Goal: Check status: Check status

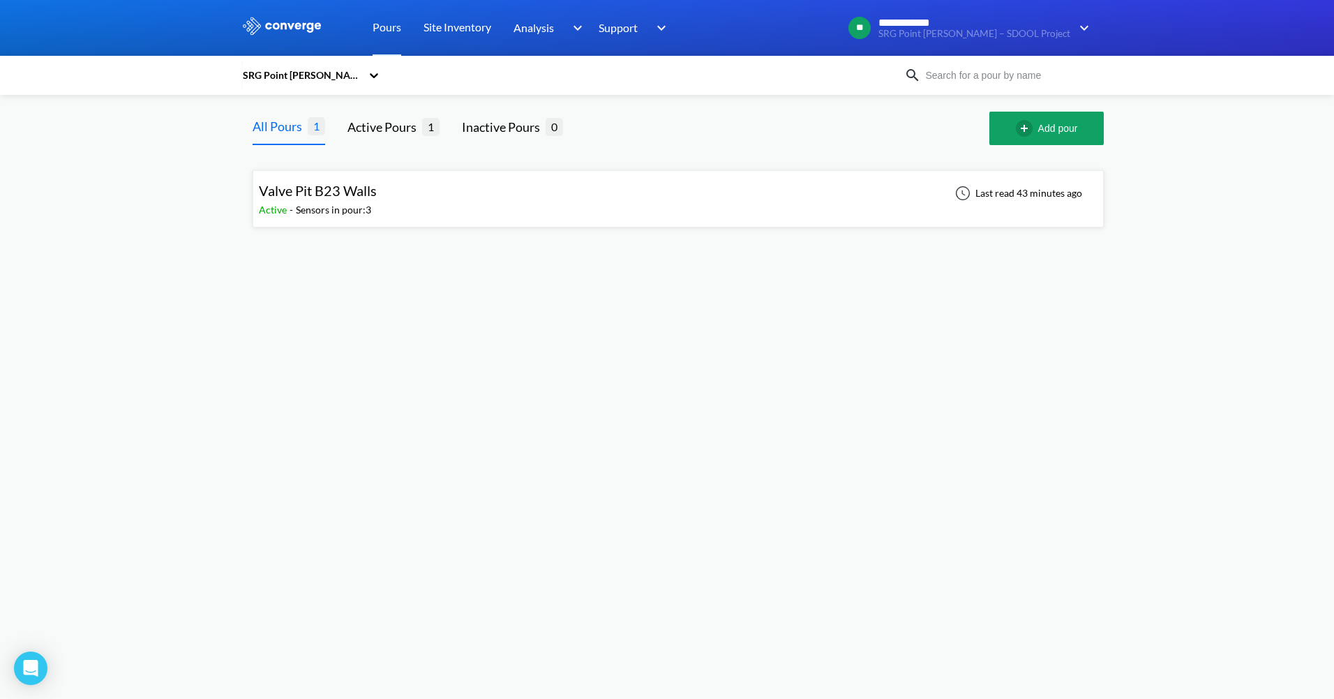
click at [394, 204] on div "Valve Pit B23 Walls Active - Sensors in pour: 3 Last read 43 minutes ago" at bounding box center [678, 199] width 839 height 45
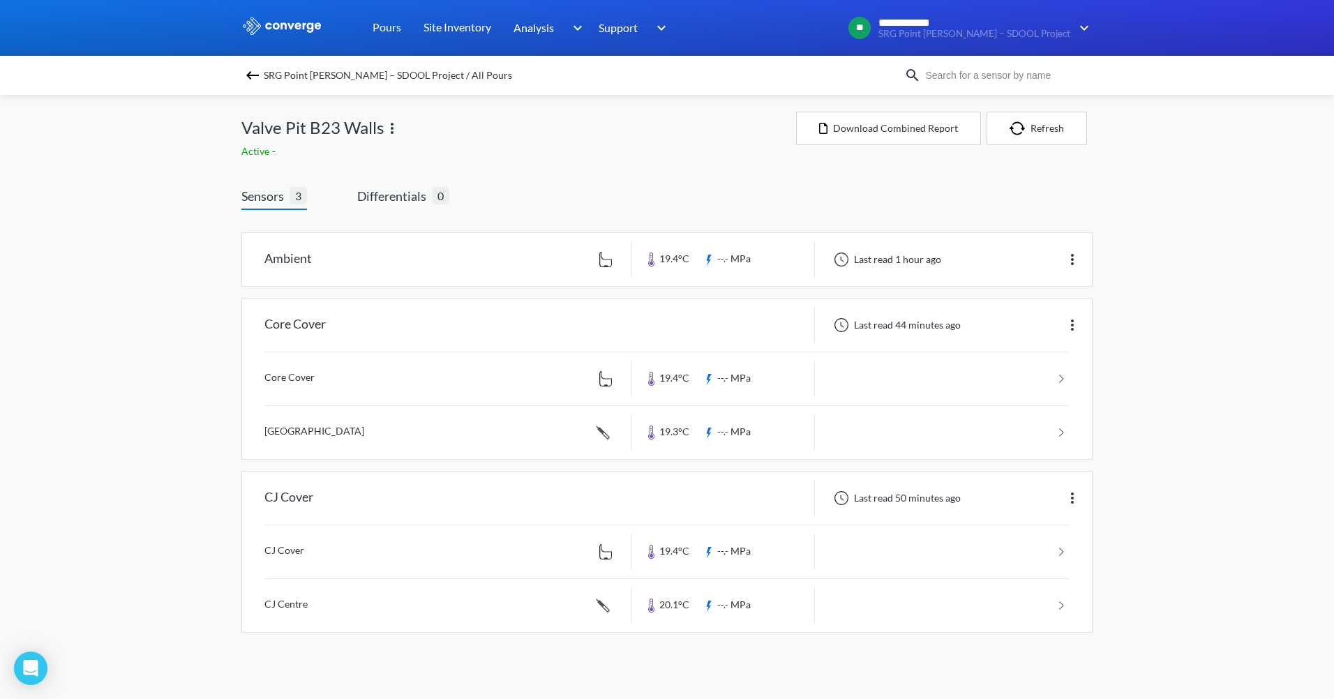
click at [394, 133] on img at bounding box center [392, 128] width 17 height 17
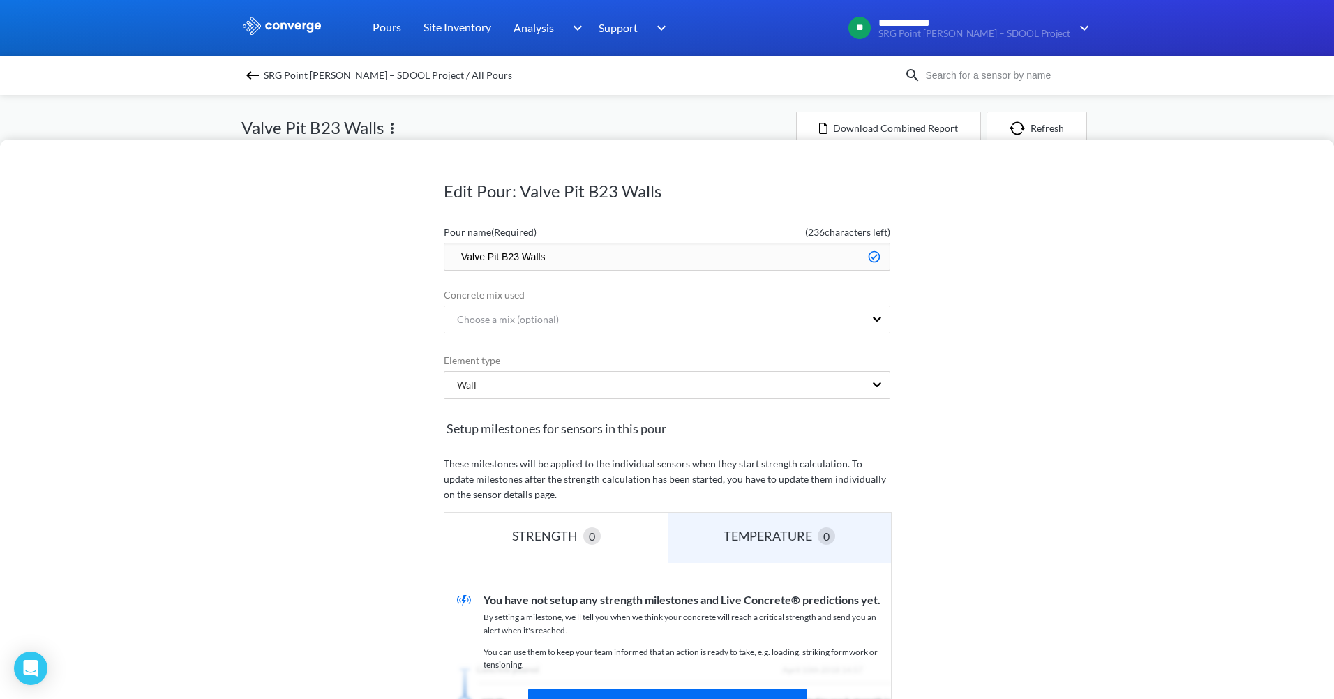
click at [438, 113] on div "Edit Pour: Valve Pit B23 Walls Pour name (Required) ( 236 characters left) Valv…" at bounding box center [667, 349] width 1334 height 699
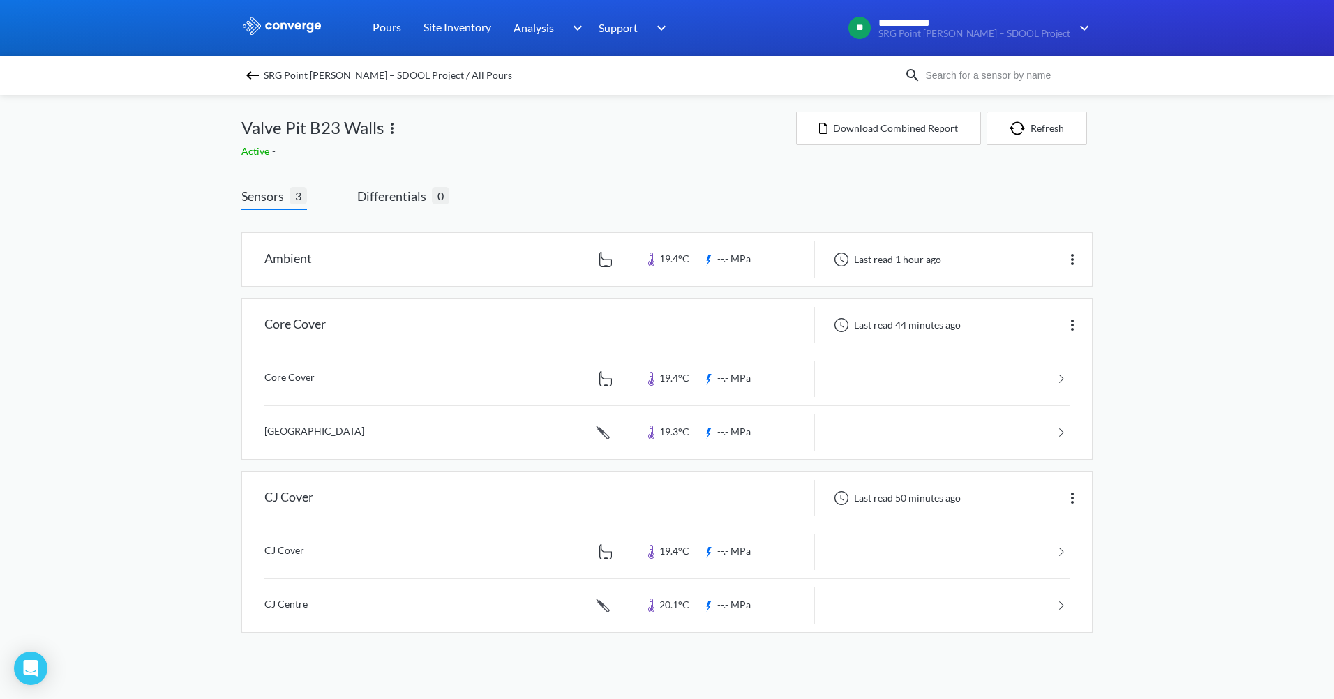
click at [395, 128] on img at bounding box center [392, 128] width 17 height 17
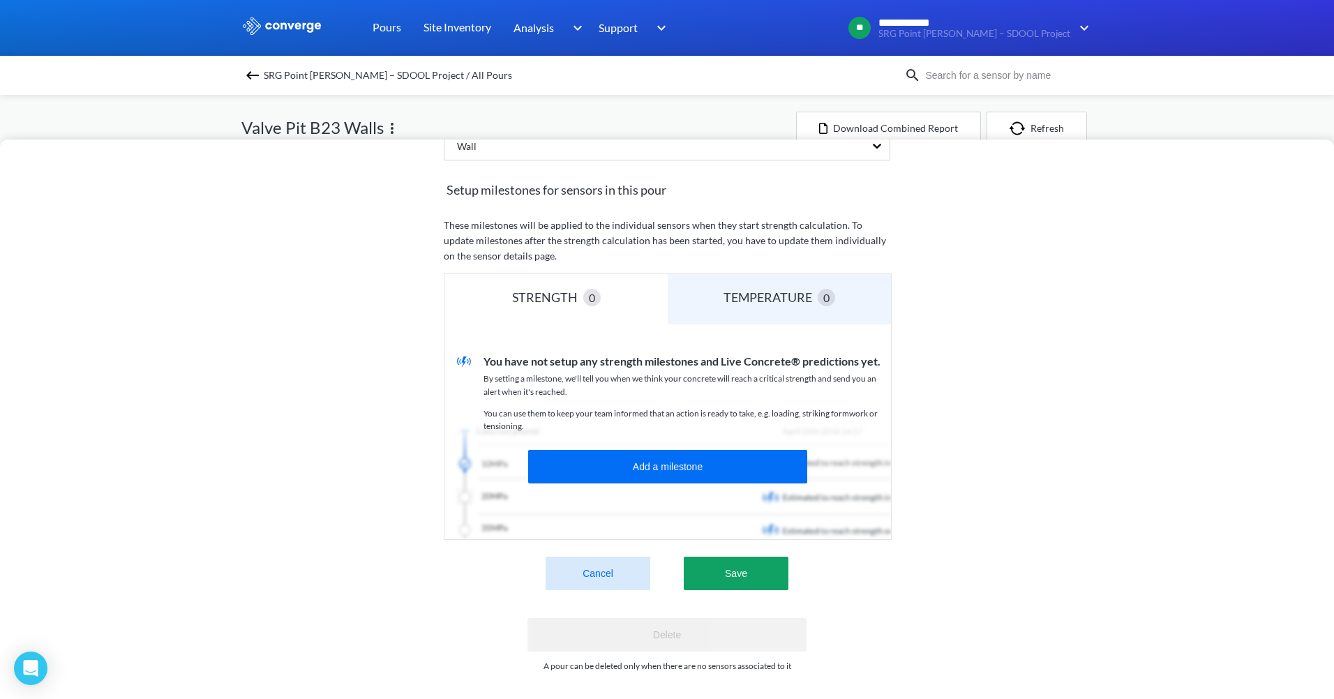
scroll to position [252, 0]
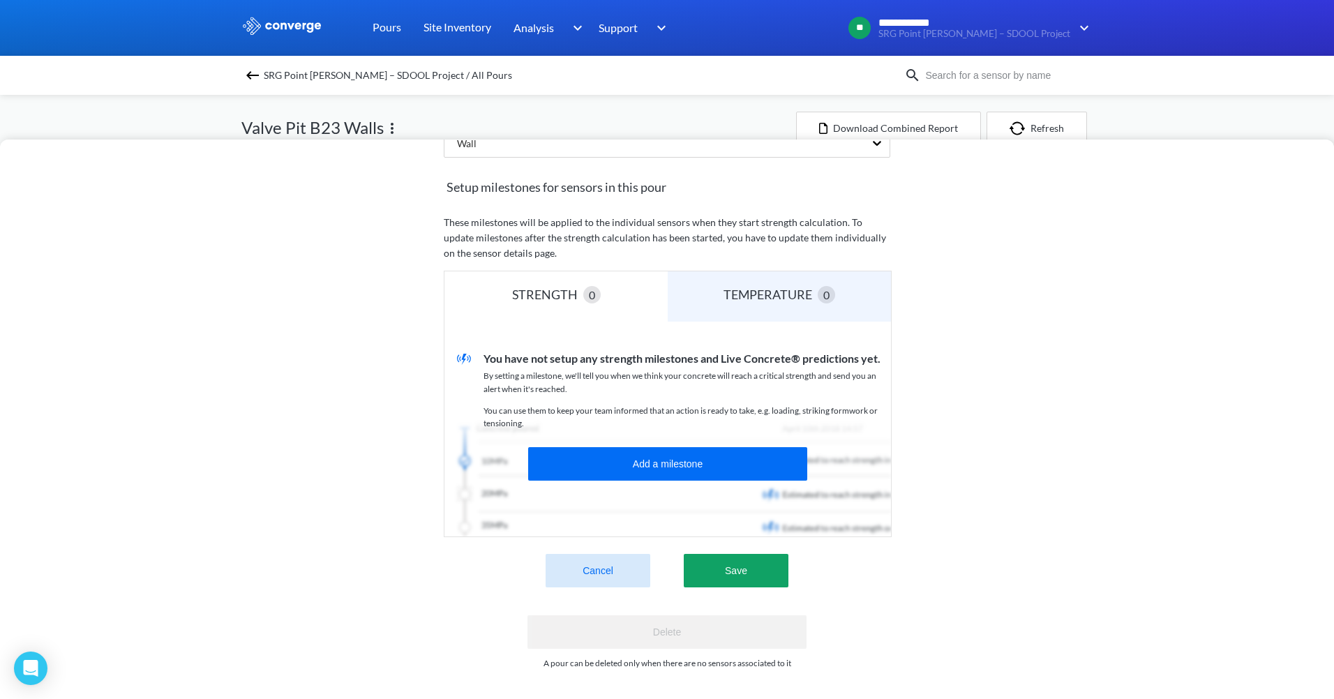
click at [590, 561] on button "Cancel" at bounding box center [598, 571] width 105 height 34
